Goal: Information Seeking & Learning: Check status

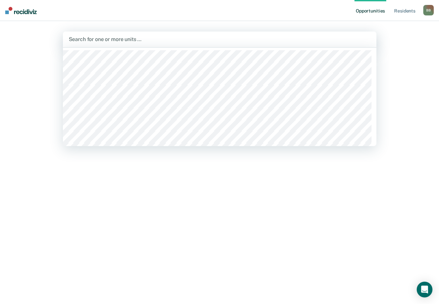
click at [98, 41] on div at bounding box center [220, 39] width 302 height 8
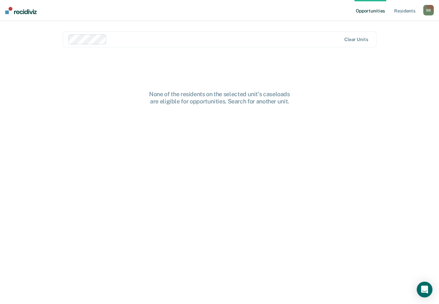
click at [120, 40] on div at bounding box center [226, 39] width 232 height 8
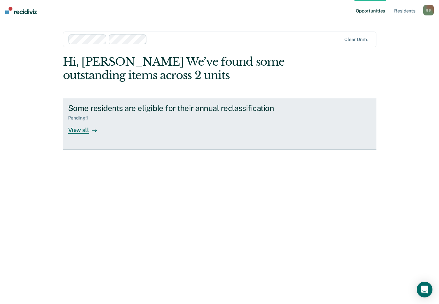
click at [84, 129] on div "View all" at bounding box center [86, 127] width 37 height 13
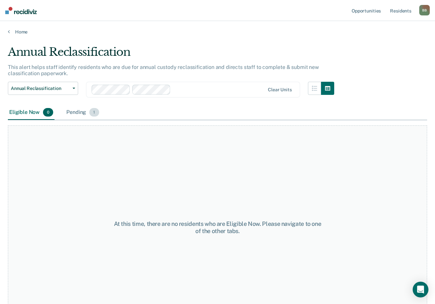
click at [79, 115] on div "Pending 1" at bounding box center [82, 112] width 35 height 14
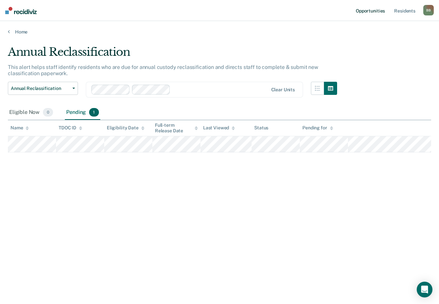
click at [369, 9] on link "Opportunities" at bounding box center [371, 10] width 32 height 21
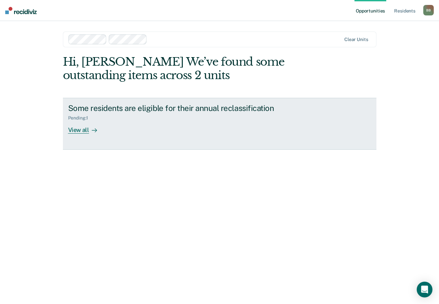
click at [81, 131] on div "View all" at bounding box center [86, 127] width 37 height 13
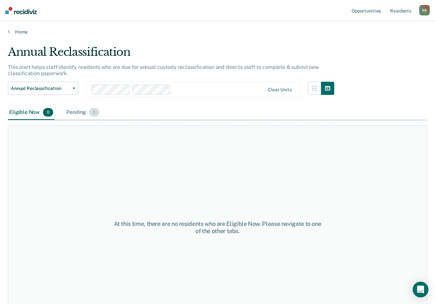
click at [72, 112] on div "Pending 1" at bounding box center [82, 112] width 35 height 14
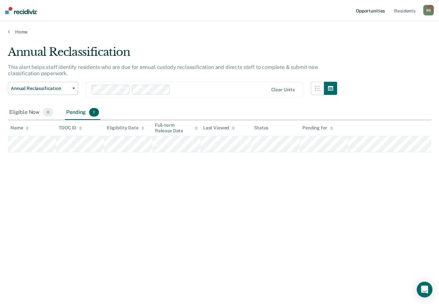
click at [364, 10] on link "Opportunities" at bounding box center [371, 10] width 32 height 21
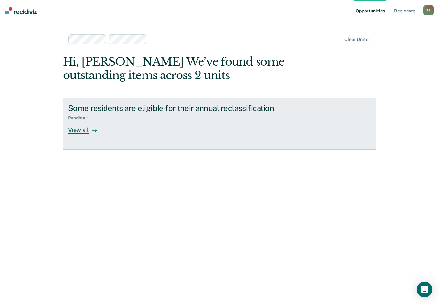
click at [93, 130] on icon at bounding box center [94, 130] width 5 height 5
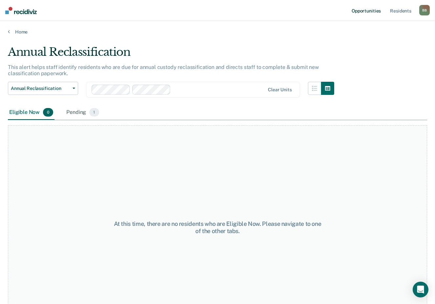
click at [373, 10] on link "Opportunities" at bounding box center [366, 10] width 32 height 21
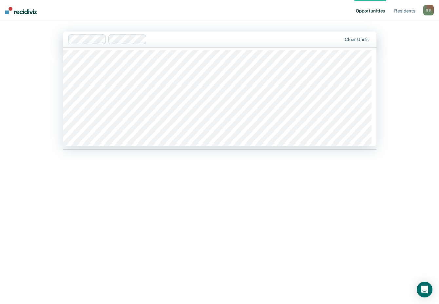
click at [161, 42] on div at bounding box center [246, 39] width 192 height 8
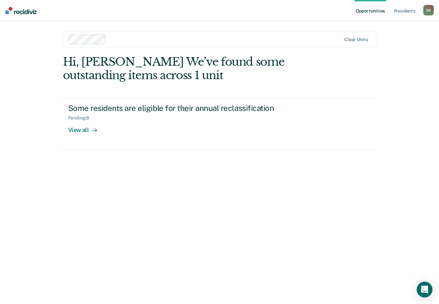
click at [116, 42] on div at bounding box center [225, 39] width 233 height 8
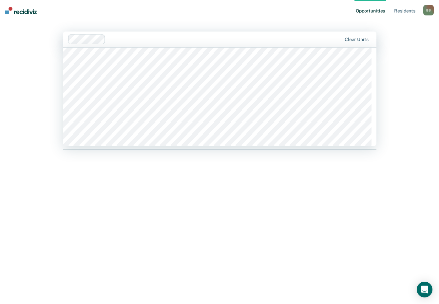
scroll to position [590, 0]
type input "m"
type input "mccx"
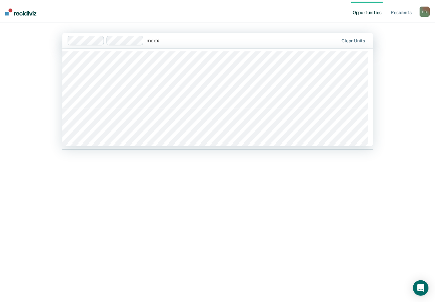
scroll to position [66, 0]
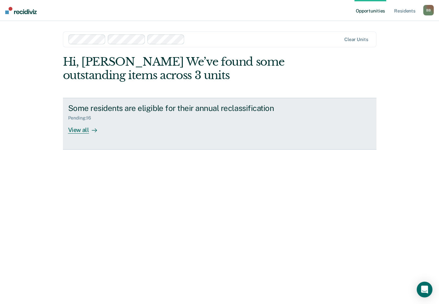
click at [78, 132] on div "View all" at bounding box center [86, 127] width 37 height 13
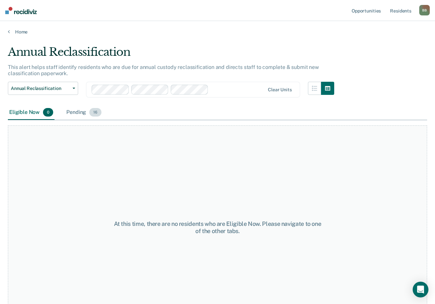
click at [79, 113] on div "Pending 16" at bounding box center [84, 112] width 38 height 14
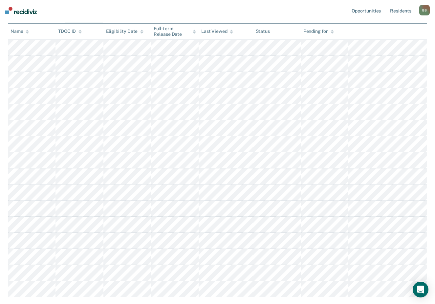
scroll to position [131, 0]
